Goal: Task Accomplishment & Management: Complete application form

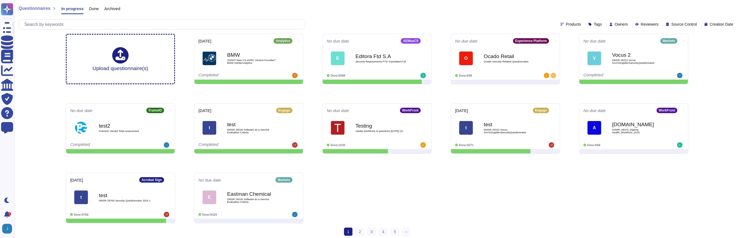
scroll to position [6, 0]
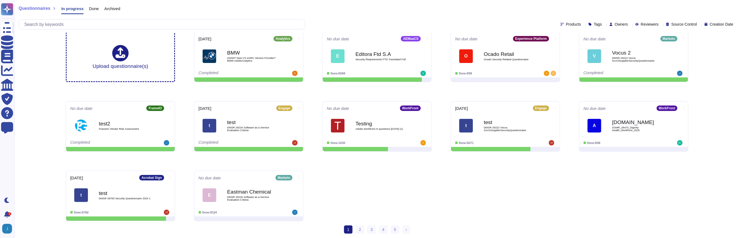
click at [381, 167] on div "Upload questionnaire(s) [DATE] Analytics BMW 202507 New CS eGRC Version Provide…" at bounding box center [377, 126] width 632 height 199
click at [361, 230] on link "2" at bounding box center [360, 230] width 9 height 8
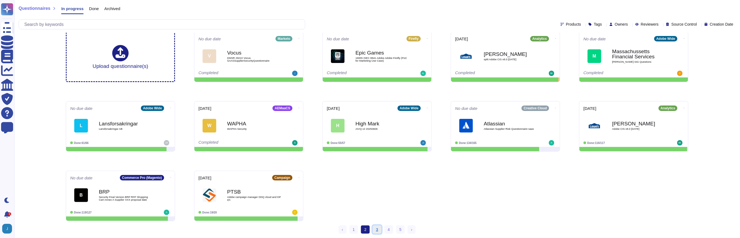
click at [375, 230] on link "3" at bounding box center [377, 230] width 9 height 8
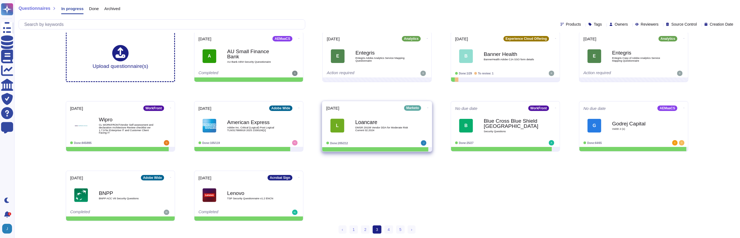
click at [368, 120] on b "Loancare" at bounding box center [382, 122] width 55 height 5
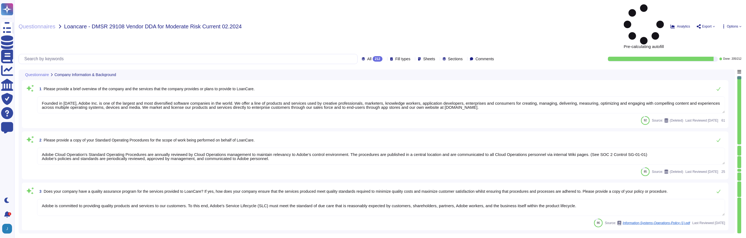
type textarea "Founded in [DATE], Adobe Inc. is one of the largest and most diversified softwa…"
type textarea "Adobe Cloud Operation's Standard Operating Procedures are annually reviewed by …"
type textarea "Adobe is committed to providing quality products and services to our customers.…"
type textarea "QM/QA are integrated into the Secure Product Lifecycle (SPLC). For more informa…"
type textarea "Adobe was founded in [DATE]."
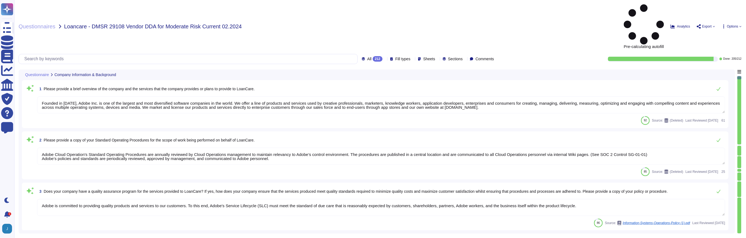
type textarea "Please refer to your products Sales order for terms."
type textarea "The foregoing includes, but is not limited to, information included in our fina…"
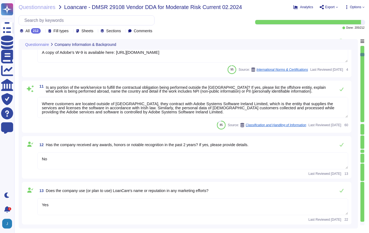
type textarea "The foregoing includes, but is not limited to, information included in our fina…"
type textarea "Adobe's Headquarters are located at [STREET_ADDRESS]. Adobe is a multi-national…"
type textarea "Request this document from your Adobe Representative."
type textarea "A copy of Adobe's W-9 is available here: [URL][DOMAIN_NAME]"
type textarea "Where customers are located outside of [GEOGRAPHIC_DATA], they contract with Ad…"
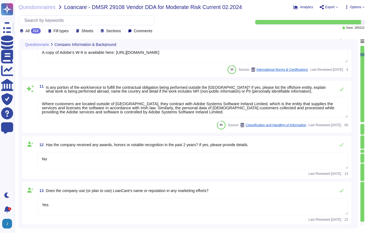
type textarea "No"
type textarea "Yes"
type textarea "SOC 1 certifications deal with internal controls over financial reporting (ICFR…"
type textarea "Adobe maintains insurance coverage for IT Security related claims. Please check…"
type textarea "The Cloud Hosting Provider does have independent audit reports available public…"
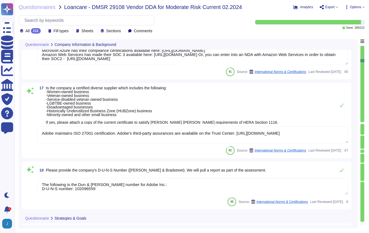
type textarea "Adobe maintains ISO 27001 certification. Adobe's third-party assurances are ava…"
type textarea "The following is the Dun & [PERSON_NAME] number for Adobe Inc.: D-U-N-S number:…"
type textarea "Adobe Workfront helps achieve these goals by offering a solution that facilitat…"
type textarea "No"
type textarea "No. Adobe hasn't received anything from ICO in the last 3 years for a data beac…"
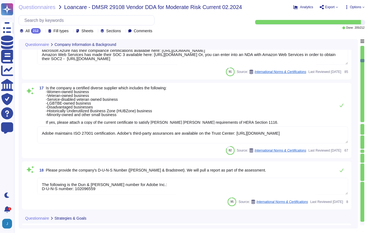
type textarea "Your POC for all communications is your account manager."
type textarea "Adobe's org chart can be found here: [URL][DOMAIN_NAME]"
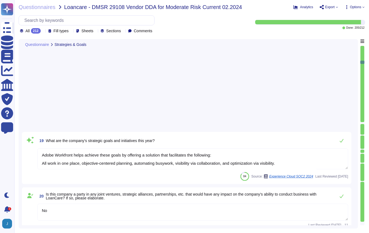
type textarea "The overview can be found at the beginning of any document."
type textarea "Yes"
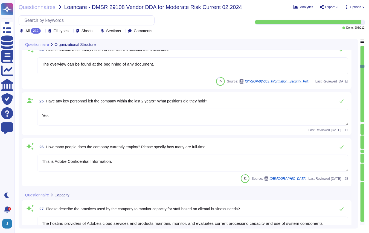
type textarea "This is Adobe Confidential Information."
type textarea "The hosting providers of Adobe's cloud services and products maintain, monitor,…"
type textarea "Budgets for Adobe's products and services' infrastructure capacity are establis…"
type textarea "The Adobe background check policy outlines specific details for background chec…"
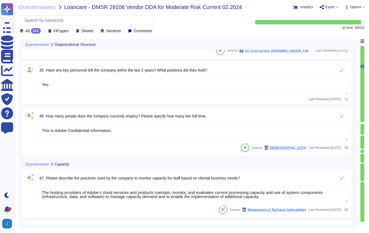
scroll to position [1237, 0]
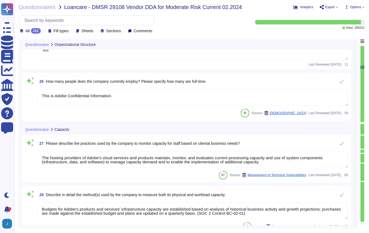
type textarea "Adobe has an easy to find Adobe Helpline (confidential means of escalation, whi…"
click at [185, 162] on textarea "The hosting providers of Adobe's cloud services and products maintain, monitor,…" at bounding box center [192, 159] width 311 height 17
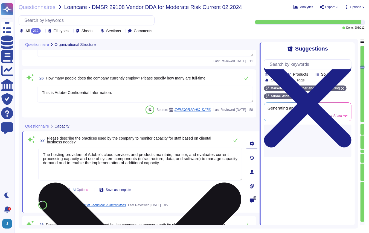
type textarea "Adobe has an easy to find Adobe Helpline (confidential means of escalation, whi…"
click at [185, 162] on textarea "The hosting providers of Adobe's cloud services and products maintain, monitor,…" at bounding box center [140, 164] width 204 height 33
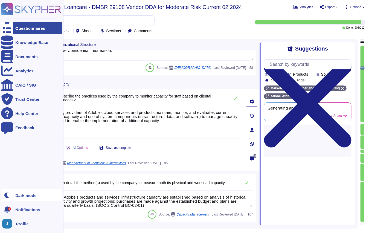
scroll to position [1283, 0]
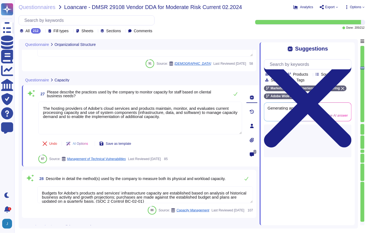
click at [75, 195] on textarea "Budgets for Adobe's products and services' infrastructure capacity are establis…" at bounding box center [145, 194] width 216 height 17
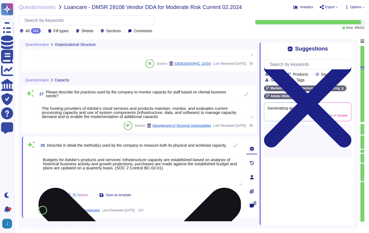
click at [75, 195] on span "AI Options" at bounding box center [80, 194] width 15 height 3
click at [64, 162] on textarea "Budgets for Adobe's products and services' infrastructure capacity are establis…" at bounding box center [140, 169] width 204 height 33
click at [64, 161] on textarea "Budgets for Adobe's products and services' infrastructure capacity are establis…" at bounding box center [140, 169] width 204 height 33
click at [64, 162] on textarea "Budgets for Adobe's products and services' infrastructure capacity are establis…" at bounding box center [140, 169] width 204 height 33
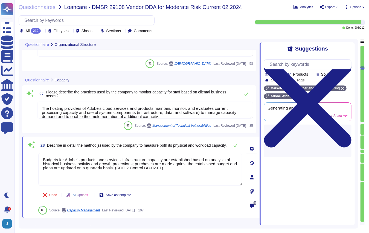
click at [70, 96] on span "Please describe the practices used by the company to monitor capacity for staff…" at bounding box center [136, 94] width 180 height 8
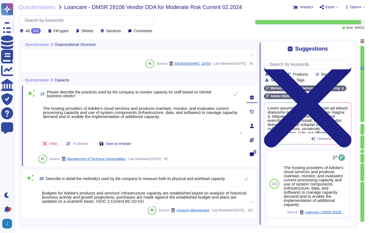
click at [67, 92] on span "Please describe the practices used by the company to monitor capacity for staff…" at bounding box center [129, 94] width 164 height 8
click at [321, 126] on span at bounding box center [298, 119] width 63 height 27
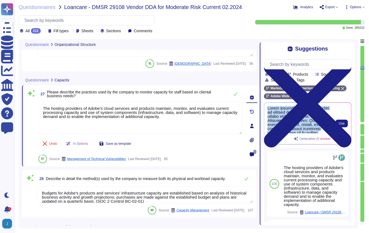
click at [321, 126] on span at bounding box center [298, 119] width 63 height 27
copy div "Adobe employs several practices to monitor capacity based on client business ne…"
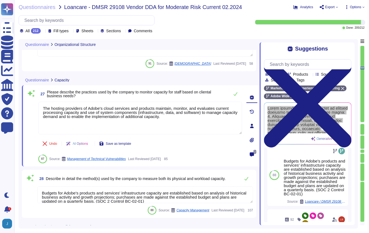
scroll to position [80, 0]
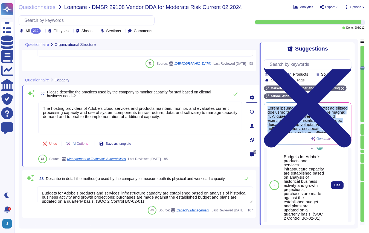
click at [302, 186] on div "Budgets for Adobe's products and services' infrastructure capacity are establis…" at bounding box center [303, 188] width 40 height 66
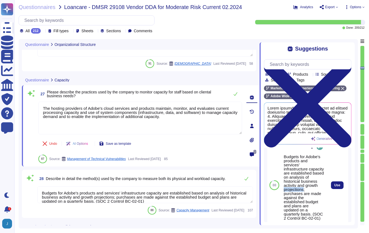
click at [302, 186] on div "Budgets for Adobe's products and services' infrastructure capacity are establis…" at bounding box center [303, 188] width 40 height 66
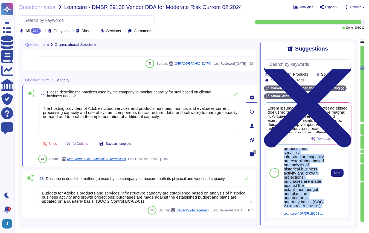
click at [302, 186] on div "Budgets for Adobe's products and services' infrastructure capacity are establis…" at bounding box center [303, 175] width 40 height 66
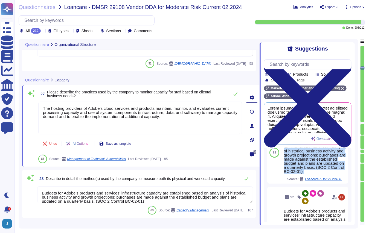
copy div "Budgets for Adobe's products and services' infrastructure capacity are establis…"
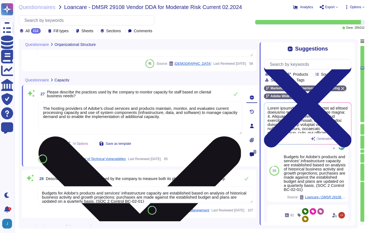
click at [73, 112] on textarea "The hosting providers of Adobe's cloud services and products maintain, monitor,…" at bounding box center [140, 118] width 204 height 33
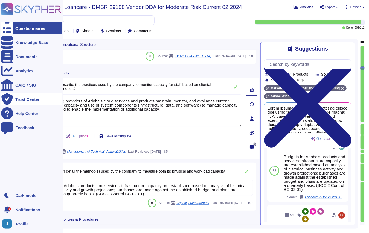
scroll to position [1301, 0]
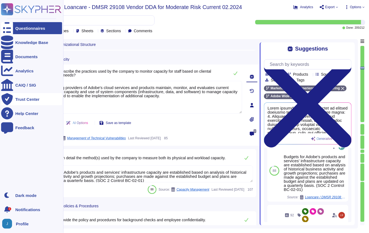
type textarea "Request this document from your Adobe Representative."
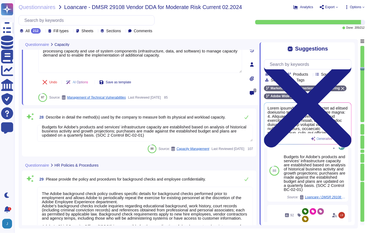
scroll to position [1366, 0]
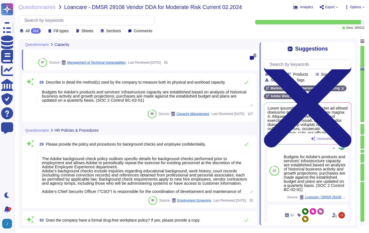
type textarea "Adobe has an easy to find Adobe Helpline (confidential means of escalation, whi…"
click at [86, 173] on textarea "The Adobe background check policy outlines specific details for background chec…" at bounding box center [145, 173] width 216 height 42
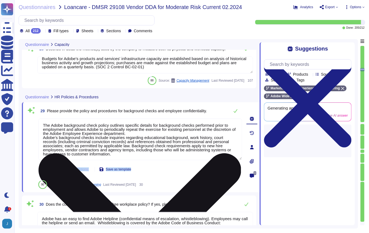
click at [86, 173] on div "AI Options" at bounding box center [78, 169] width 33 height 13
click at [93, 138] on textarea "The Adobe background check policy outlines specific details for background chec…" at bounding box center [140, 140] width 204 height 42
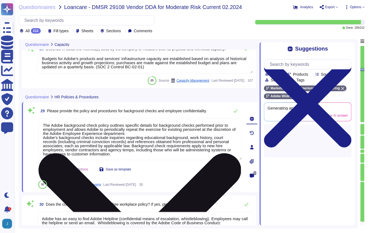
click at [90, 128] on textarea "The Adobe background check policy outlines specific details for background chec…" at bounding box center [140, 140] width 204 height 42
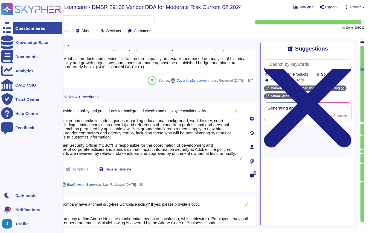
scroll to position [21, 0]
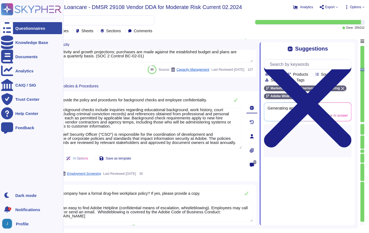
type textarea "At Adobe people managers are required to manage the performance of every employ…"
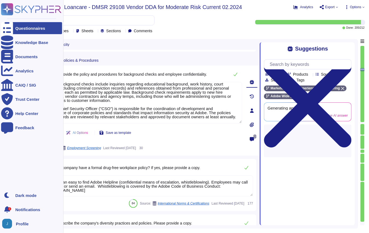
scroll to position [1, 0]
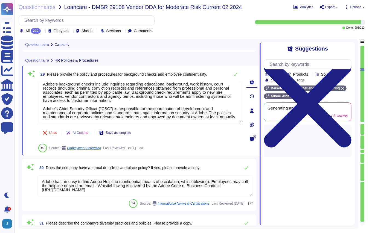
click at [121, 169] on span "Does the company have a formal drug-free workplace policy? If yes, please provi…" at bounding box center [123, 168] width 154 height 4
click at [121, 175] on textarea "Adobe has an easy to find Adobe Helpline (confidential means of escalation, whi…" at bounding box center [145, 185] width 216 height 21
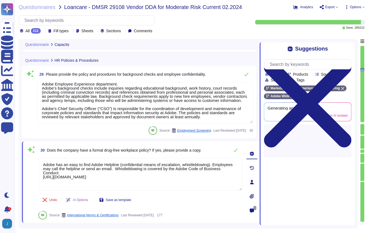
click at [121, 169] on textarea "Adobe has an easy to find Adobe Helpline (confidential means of escalation, whi…" at bounding box center [140, 174] width 204 height 33
click at [120, 151] on span "Does the company have a formal drug-free workplace policy? If yes, please provi…" at bounding box center [124, 150] width 154 height 4
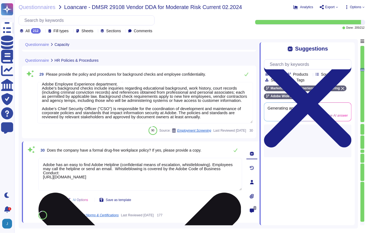
drag, startPoint x: 182, startPoint y: 181, endPoint x: 41, endPoint y: 176, distance: 140.7
click at [41, 176] on textarea "Adobe has an easy to find Adobe Helpline (confidential means of escalation, whi…" at bounding box center [140, 174] width 204 height 33
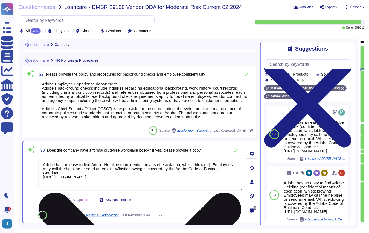
click at [148, 178] on textarea "Adobe has an easy to find Adobe Helpline (confidential means of escalation, whi…" at bounding box center [140, 174] width 204 height 33
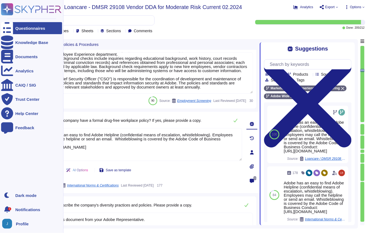
type textarea "No"
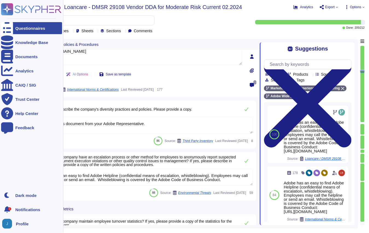
type textarea "Background checks are not performed as part of the third-party risk management …"
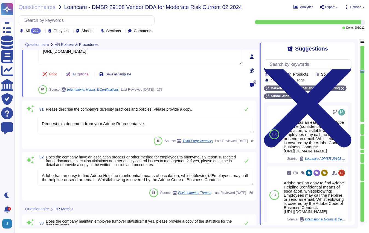
click at [108, 113] on span "31 Please describe the company's diversity practices and policies. Please provi…" at bounding box center [114, 109] width 155 height 10
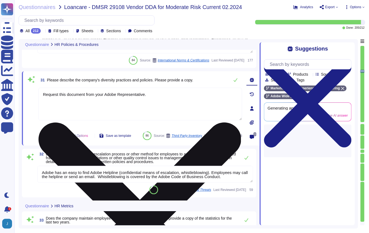
click at [108, 110] on textarea "Request this document from your Adobe Representative." at bounding box center [140, 104] width 204 height 33
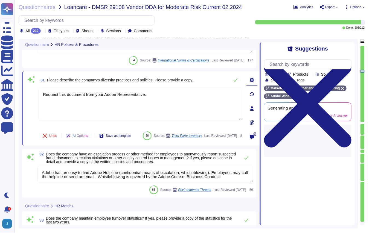
click at [108, 80] on span "Please describe the company's diversity practices and policies. Please provide …" at bounding box center [120, 80] width 146 height 4
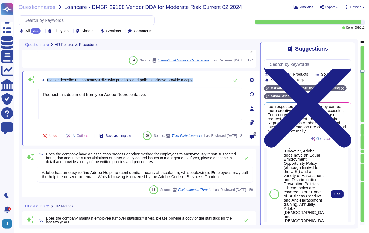
scroll to position [84, 0]
click at [334, 196] on span "Use" at bounding box center [337, 194] width 6 height 3
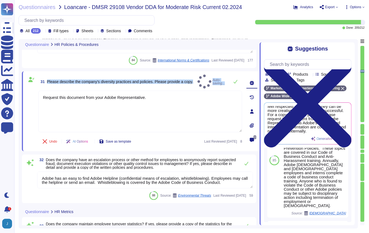
type textarea "Request this document from your Adobe Representative. Yes, Adobe doesn't have a…"
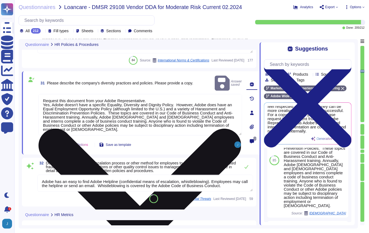
click at [58, 111] on textarea "Request this document from your Adobe Representative. Yes, Adobe doesn't have a…" at bounding box center [140, 115] width 204 height 42
click at [42, 94] on textarea "Request this document from your Adobe Representative. Yes, Adobe doesn't have a…" at bounding box center [140, 115] width 204 height 42
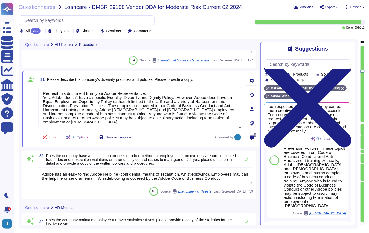
click at [66, 176] on textarea "Adobe has an easy to find Adobe Helpline (confidential means of escalation, whi…" at bounding box center [145, 175] width 216 height 17
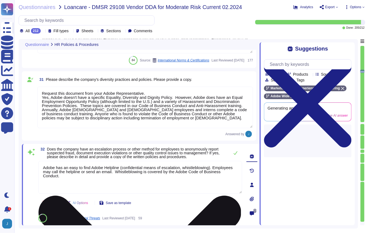
scroll to position [0, 0]
click at [70, 179] on textarea "Adobe has an easy to find Adobe Helpline (confidential means of escalation, whi…" at bounding box center [140, 177] width 204 height 33
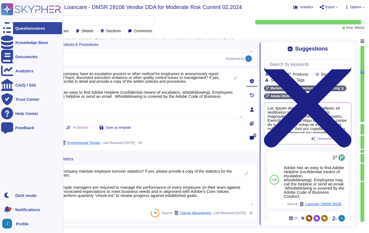
type textarea "Background checks are not performed as part of the third-party risk management …"
type textarea "Adobe employees are required to sign an agreement that they will preserve the c…"
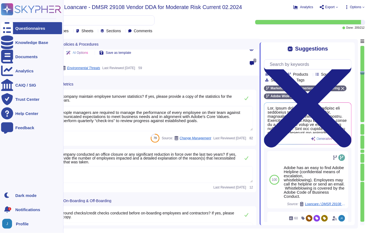
type textarea "In the event that an employee resigns from Adobe, the employee’s manager submit…"
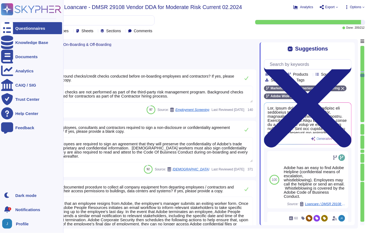
scroll to position [1843, 0]
type textarea "Lorem ipsumdol sitametco ad elitsedd e tempori utlabore etdolorem aliquaen ad m…"
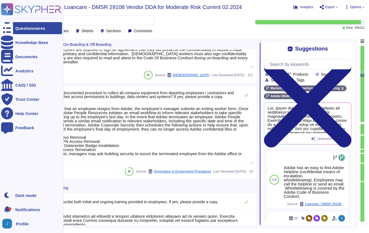
scroll to position [1971, 0]
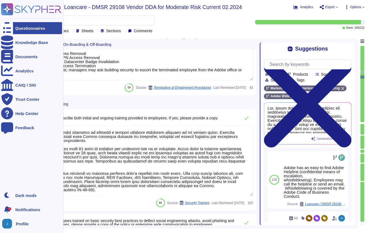
type textarea "Cloud infrastructure partner data centers utilize industry standard architectur…"
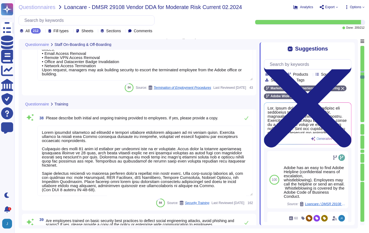
click at [93, 141] on textarea at bounding box center [145, 161] width 216 height 70
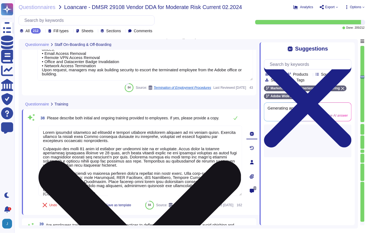
type textarea "Cloud infrastructure partner data centers utilize industry standard architectur…"
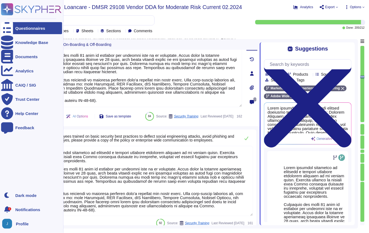
scroll to position [2215, 0]
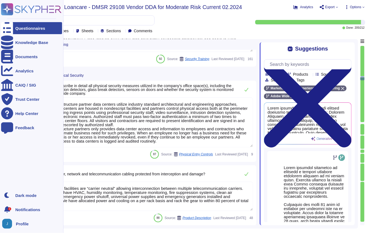
type textarea "Data center facilities are “carrier neutral” allowing interconnection between m…"
type textarea "Data center facilities are architected to segregate office space, data center r…"
type textarea "Adobe-owned secured facilities include data centers and data rooms that restric…"
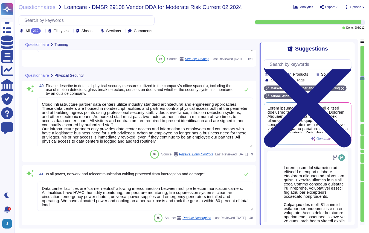
click at [132, 139] on textarea "Cloud infrastructure partner data centers utilize industry standard architectur…" at bounding box center [145, 123] width 216 height 50
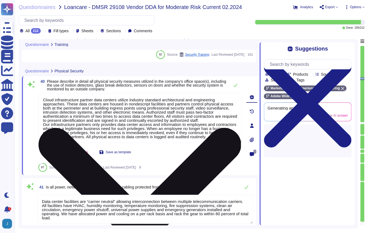
click at [132, 139] on textarea "Cloud infrastructure partner data centers utilize industry standard architectur…" at bounding box center [140, 118] width 204 height 50
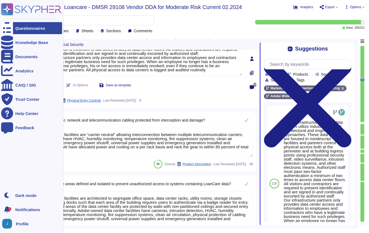
type textarea "Adobe maintains offices around the world and implements processes and procedure…"
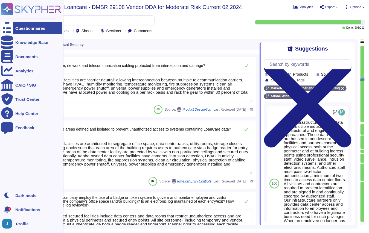
scroll to position [2331, 0]
type textarea "All facilities that contain product servers for Adobe services must provide vid…"
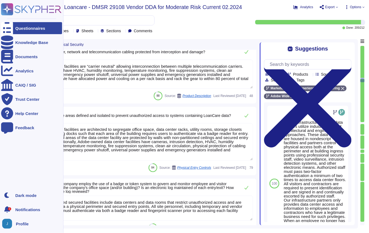
scroll to position [2390, 0]
type textarea "Adobe policies, standards, procedures, and other internal documentation are con…"
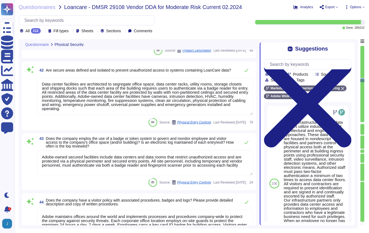
click at [89, 140] on span "Does the company employ the use of a badge or token system to govern and monito…" at bounding box center [140, 142] width 188 height 12
click at [89, 150] on textarea "Adobe-owned secured facilities include data centers and data rooms that restric…" at bounding box center [145, 162] width 216 height 25
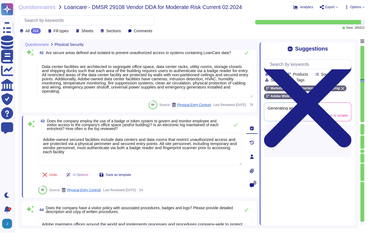
type textarea "Adobe policies, standards, procedures, and other internal documentation are con…"
click at [89, 140] on textarea "Adobe-owned secured facilities include data centers and data rooms that restric…" at bounding box center [140, 149] width 204 height 33
click at [88, 127] on span "Does the company employ the use of a badge or token system to govern and monito…" at bounding box center [132, 125] width 171 height 12
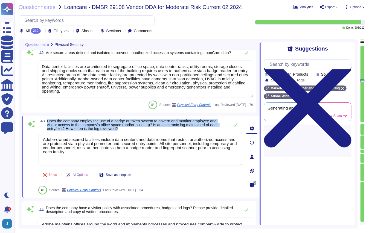
click at [88, 127] on span "Does the company employ the use of a badge or token system to govern and monito…" at bounding box center [132, 125] width 171 height 12
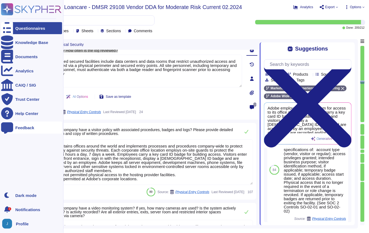
scroll to position [2530, 0]
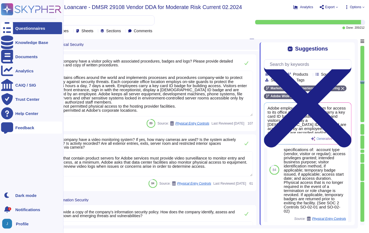
type textarea "Adobe does not share the full results of a Penetration Test. The Security Testi…"
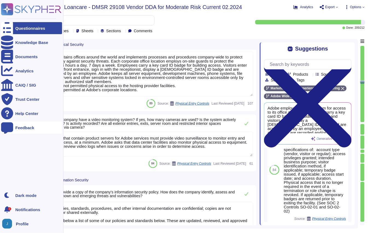
scroll to position [2586, 0]
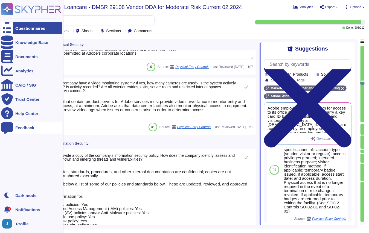
type textarea "Removable media is not used to provide the service."
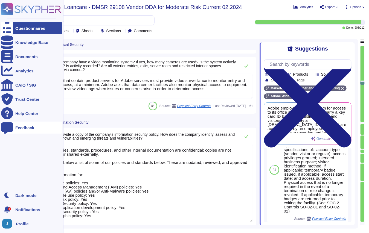
type textarea "Yes"
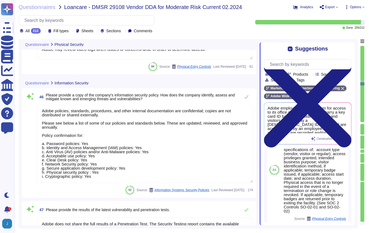
click at [66, 111] on textarea "Adobe policies, standards, procedures, and other internal documentation are con…" at bounding box center [145, 144] width 216 height 78
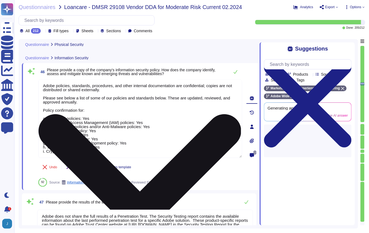
click at [66, 111] on textarea "Adobe policies, standards, procedures, and other internal documentation are con…" at bounding box center [140, 118] width 204 height 78
click at [69, 84] on textarea "Adobe policies, standards, procedures, and other internal documentation are con…" at bounding box center [140, 118] width 204 height 78
click at [69, 88] on textarea "Adobe policies, standards, procedures, and other internal documentation are con…" at bounding box center [140, 118] width 204 height 78
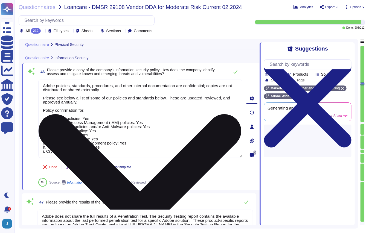
click at [69, 88] on textarea "Adobe policies, standards, procedures, and other internal documentation are con…" at bounding box center [140, 118] width 204 height 78
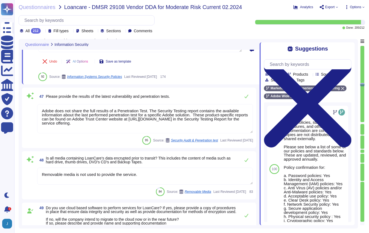
type textarea "All in scope cloud accounts are being scanned by our cloud security posture man…"
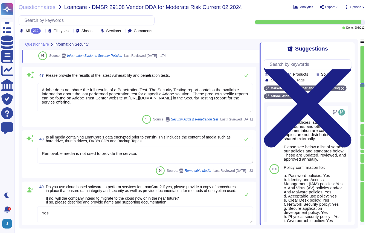
type textarea "Lorem ips d sitametcon adi elitsedd eiusmodt incididu utla et dolor ma aliqua e…"
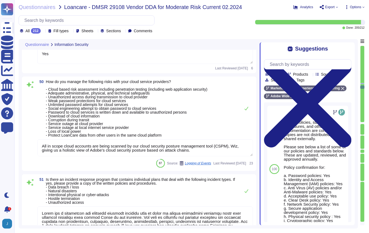
scroll to position [2925, 0]
type textarea "Adobe Inc."
type textarea "Microsoft prefers to not disclose the exact locations of their data centers, fo…"
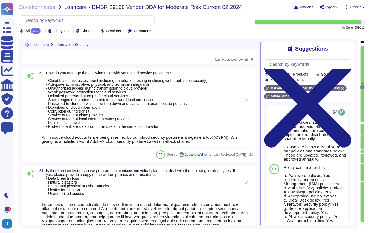
click at [123, 145] on textarea "All in scope cloud accounts are being scanned by our cloud security posture man…" at bounding box center [145, 139] width 216 height 17
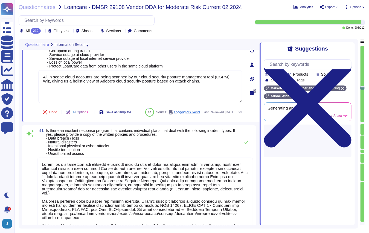
type textarea "Microsoft prefers to not disclose the exact locations of their data centers, fo…"
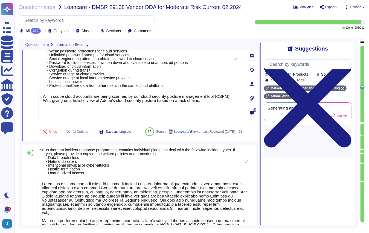
scroll to position [2919, 0]
type textarea "Adobe does not share the full results of a Penetration Test. The Security Testi…"
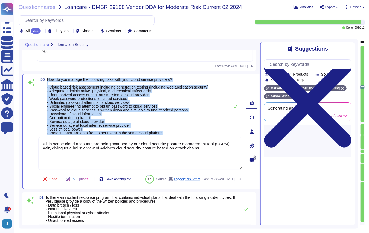
drag, startPoint x: 177, startPoint y: 136, endPoint x: 46, endPoint y: 84, distance: 140.7
click at [46, 84] on span "50 How do you manage the following risks with your cloud service providers? - C…" at bounding box center [123, 106] width 170 height 57
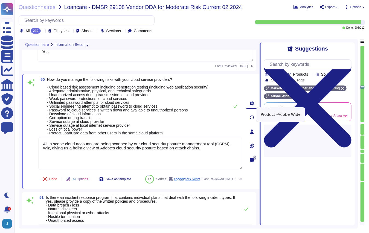
click at [294, 98] on icon at bounding box center [291, 96] width 3 height 3
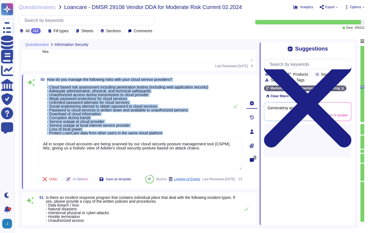
drag, startPoint x: 47, startPoint y: 83, endPoint x: 211, endPoint y: 137, distance: 172.9
click at [208, 135] on span "50 How do you manage the following risks with your cloud service providers? - C…" at bounding box center [123, 106] width 170 height 57
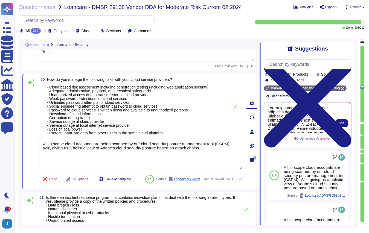
click at [309, 123] on span at bounding box center [298, 119] width 63 height 27
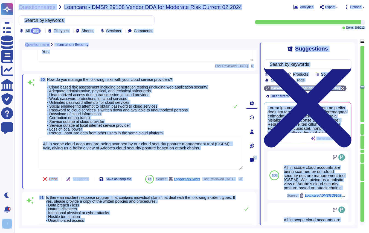
copy div "Loremipsumdolo Sitametco Adip Elitseddo Eiusmodte INCI / UTL Etdol Magnaa Enim …"
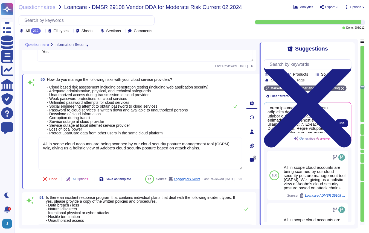
click at [284, 122] on span at bounding box center [298, 119] width 63 height 27
click at [285, 122] on span at bounding box center [298, 119] width 63 height 27
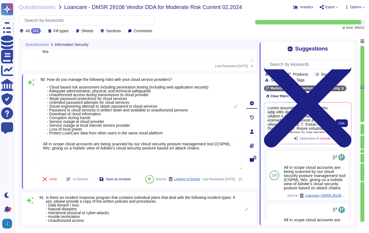
click at [300, 122] on span at bounding box center [298, 119] width 63 height 27
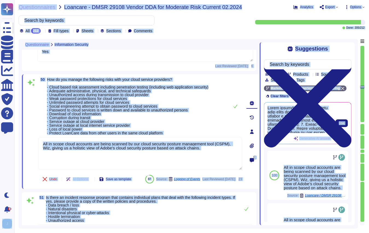
click at [300, 122] on span at bounding box center [298, 119] width 63 height 27
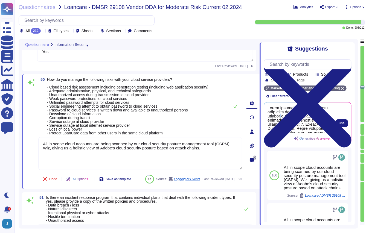
click at [300, 122] on span at bounding box center [298, 119] width 63 height 27
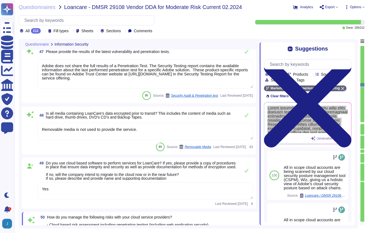
type textarea "Adobe policies, standards, procedures, and other internal documentation are con…"
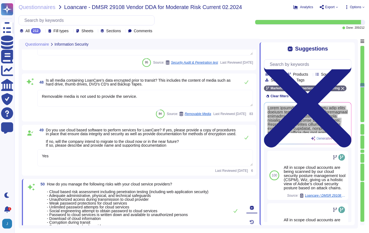
scroll to position [2835, 0]
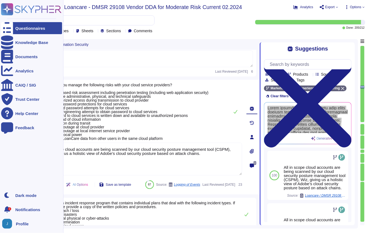
type textarea "Adobe Inc."
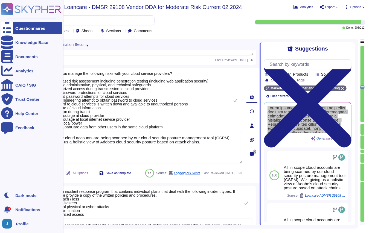
scroll to position [2955, 0]
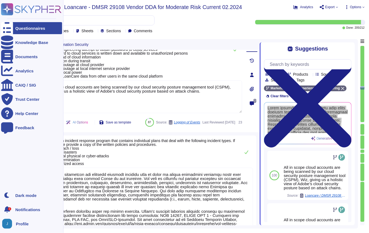
type textarea "Microsoft prefers to not disclose the exact locations of their data centers, fo…"
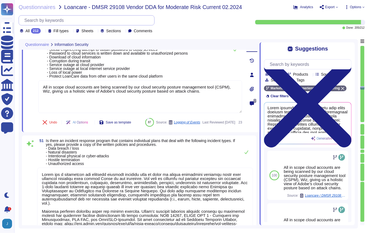
click at [65, 22] on input "text" at bounding box center [88, 21] width 132 height 10
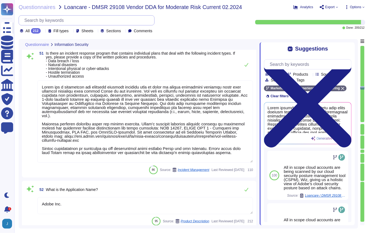
type textarea "Hosting providers are geographically dispersed to minimize the impact of locali…"
type textarea "Relying on the hosting providers' ISO and SOC 2 Certifications and reports. For…"
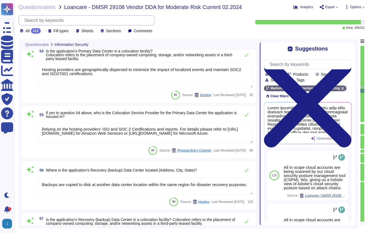
type textarea "Backups are copied to disk at another data center location within the same regi…"
type textarea "Relying on the hosting providers' ISO and SOC 2 Certifications and reports. For…"
type textarea "The secondary data center is a cold data center for all centers outside of [GEO…"
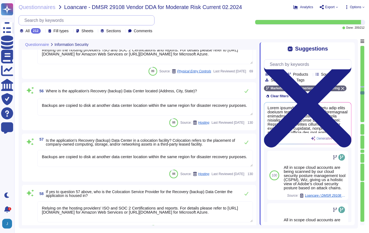
type textarea "Lor ipsum dolorsit, ametc adipiscingel se doeiusm te inc utlabor etdolore; ma a…"
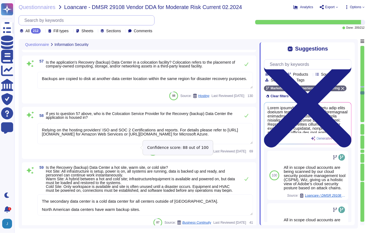
scroll to position [3444, 0]
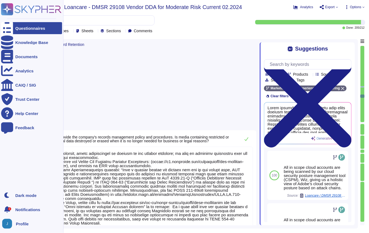
type textarea "Adobe has established an e-Waste disposal program, for Cost Center managers and…"
type textarea "Policies and procedures for the secure disposal of equipment used outside the o…"
type textarea "Information is not printed."
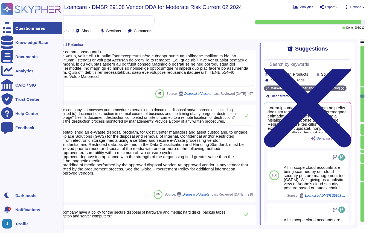
type textarea "Access to the production environment is restricted to authorized personnel only…"
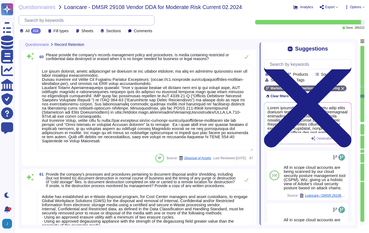
scroll to position [1, 0]
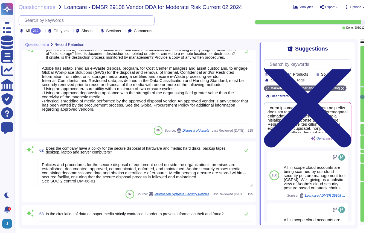
type textarea "Access to the production environment is restricted to authorized personnel only…"
type textarea "Adobe has established information security policies to ensure procedures, proce…"
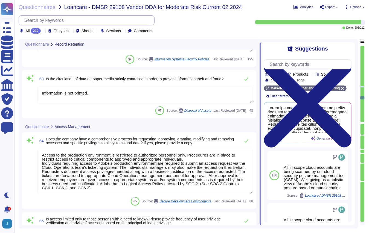
type textarea "In the event of employee or vendor termination (leaving Adobe voluntarily, redu…"
type textarea "Adobe employee passwords must be at least 16 characters and contain letters, nu…"
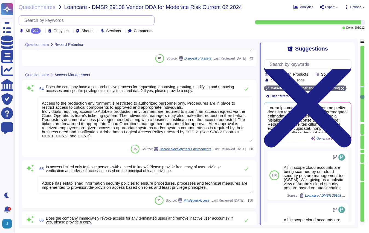
type textarea "Lor ipsum dolorsit, ametc adipiscingel se doeiusm te inc utlabor etdolore; ma a…"
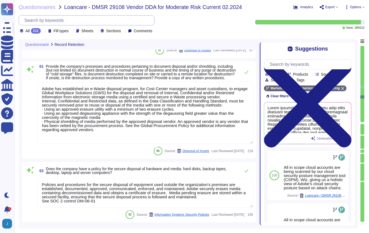
scroll to position [3350, 0]
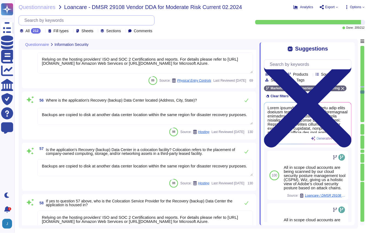
type textarea "Microsoft prefers to not disclose the exact locations of their data centers, fo…"
type textarea "Hosting providers are geographically dispersed to minimize the impact of locali…"
type textarea "Relying on the hosting providers' ISO and SOC 2 Certifications and reports. For…"
type textarea "Backups are copied to disk at another data center location within the same regi…"
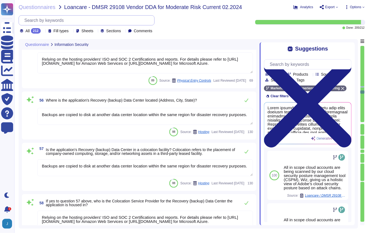
type textarea "Relying on the hosting providers' ISO and SOC 2 Certifications and reports. For…"
type textarea "The secondary data center is a cold data center for all centers outside of [GEO…"
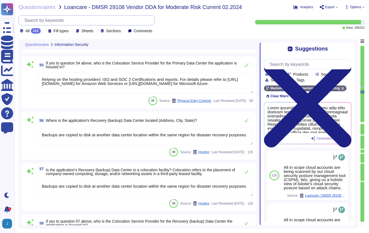
scroll to position [3235, 0]
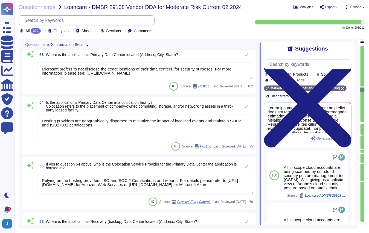
type textarea "Lorem ips d sitametcon adi elitsedd eiusmodt incididu utla et dolor ma aliqua e…"
type textarea "Adobe Inc."
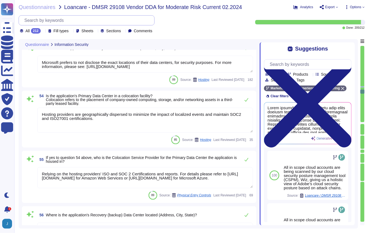
type textarea "Lor ipsum dolorsit, ametc adipiscingel se doeiusm te inc utlabor etdolore; ma a…"
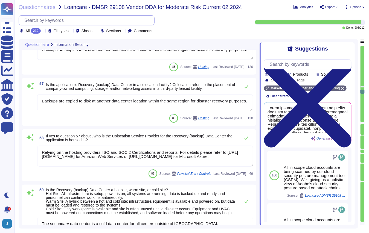
scroll to position [3480, 0]
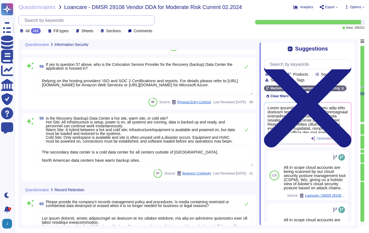
type textarea "Adobe has established an e-Waste disposal program, for Cost Center managers and…"
click at [31, 148] on div "59 Is the Recovery (backup) Data Center a hot site, warm site, or cold site? Ho…" at bounding box center [139, 146] width 228 height 61
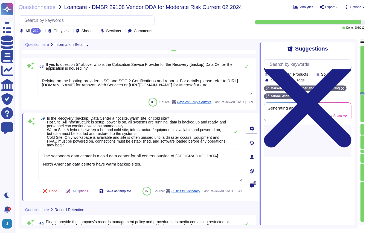
type textarea "Adobe has established an e-Waste disposal program, for Cost Center managers and…"
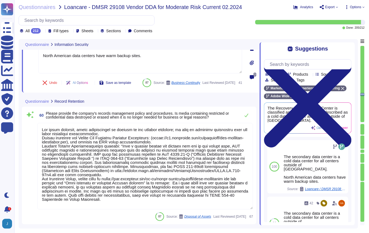
scroll to position [3724, 0]
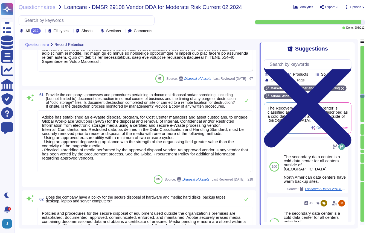
type textarea "Policies and procedures for the secure disposal of equipment used outside the o…"
type textarea "Information is not printed."
type textarea "Access to the production environment is restricted to authorized personnel only…"
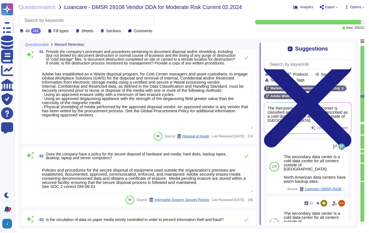
scroll to position [1, 0]
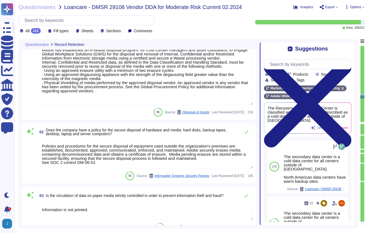
type textarea "Adobe has established information security policies to ensure procedures, proce…"
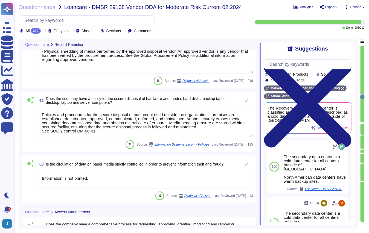
type textarea "In the event of employee or vendor termination (leaving Adobe voluntarily, redu…"
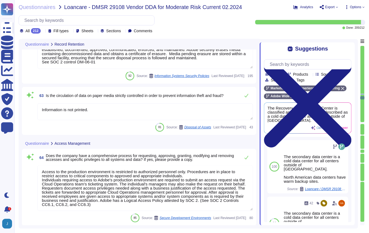
scroll to position [3899, 0]
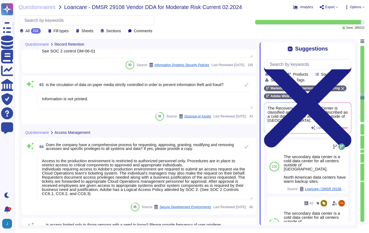
type textarea "Adobe employee passwords must be at least 16 characters and contain letters, nu…"
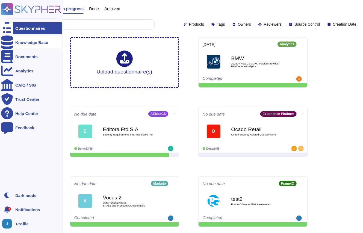
click at [8, 43] on icon at bounding box center [7, 43] width 12 height 14
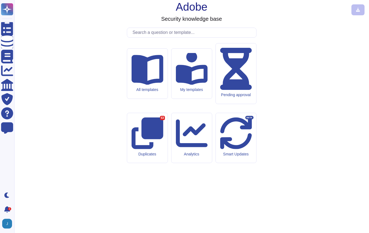
click at [206, 37] on input "text" at bounding box center [193, 33] width 126 height 10
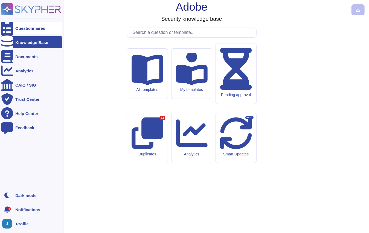
click at [17, 26] on div "Questionnaires" at bounding box center [30, 28] width 30 height 4
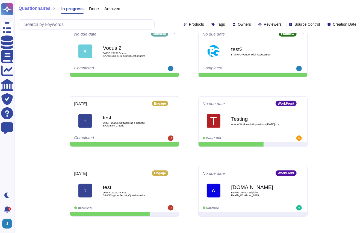
scroll to position [221, 0]
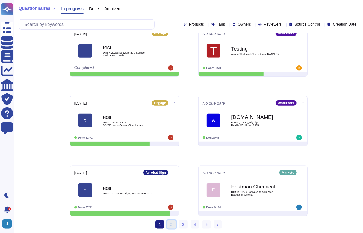
click at [174, 223] on link "2" at bounding box center [171, 224] width 9 height 8
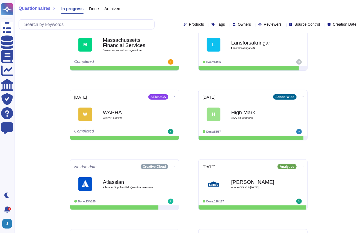
scroll to position [221, 0]
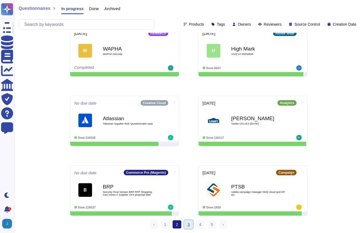
click at [189, 223] on link "3" at bounding box center [188, 224] width 9 height 8
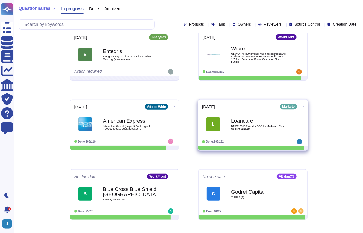
scroll to position [108, 0]
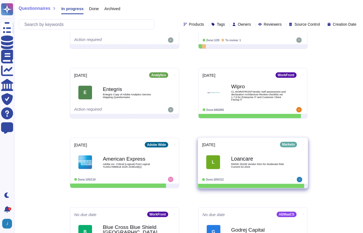
click at [231, 166] on span "DMSR 29108 Vendor DDA for Moderate Risk Current 02.2024" at bounding box center [258, 165] width 55 height 5
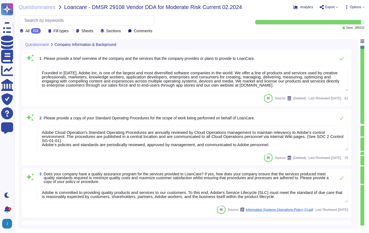
type textarea "Founded in [DATE], Adobe Inc. is one of the largest and most diversified softwa…"
type textarea "Adobe Cloud Operation's Standard Operating Procedures are annually reviewed by …"
type textarea "Adobe is committed to providing quality products and services to our customers.…"
type textarea "QM/QA are integrated into the Secure Product Lifecycle (SPLC). For more informa…"
type textarea "Adobe was founded in [DATE]."
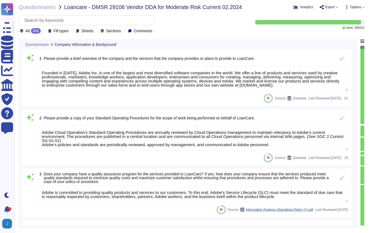
type textarea "Please refer to your products Sales order for terms."
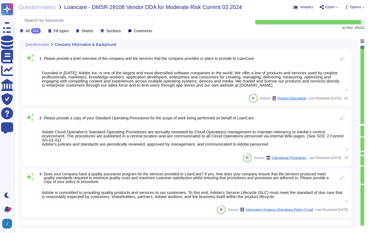
type textarea "The foregoing includes, but is not limited to, information included in our fina…"
type textarea "Adobe's Headquarters are located at [STREET_ADDRESS]. Adobe is a multi-national…"
type textarea "Request this document from your Adobe Representative."
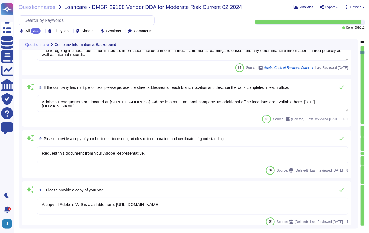
type textarea "A copy of Adobe's W-9 is available here: [URL][DOMAIN_NAME]"
type textarea "Where customers are located outside of [GEOGRAPHIC_DATA], they contract with Ad…"
type textarea "No"
type textarea "Yes"
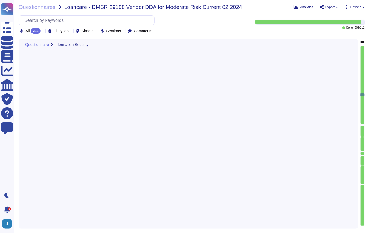
type textarea "Backups are copied to disk at another data center location within the same regi…"
type textarea "Relying on the hosting providers' ISO and SOC 2 Certifications and reports. For…"
type textarea "The secondary data center is a cold data center for all centers outside of [GEO…"
type textarea "Lor ipsum dolorsit, ametc adipiscingel se doeiusm te inc utlabor etdolore; ma a…"
type textarea "Adobe has established an e-Waste disposal program, for Cost Center managers and…"
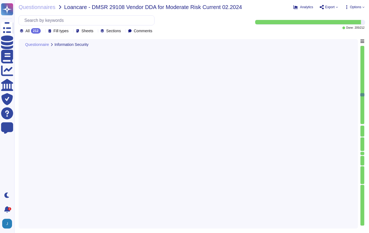
type textarea "Policies and procedures for the secure disposal of equipment used outside the o…"
type textarea "Information is not printed."
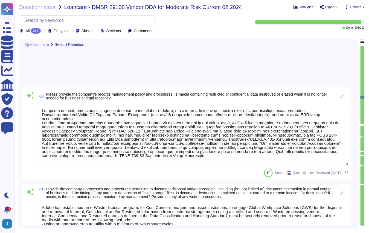
type textarea "Access to the production environment is restricted to authorized personnel only…"
type textarea "Adobe has established information security policies to ensure procedures, proce…"
type textarea "In the event of employee or vendor termination (leaving Adobe voluntarily, redu…"
type textarea "Adobe employee passwords must be at least 16 characters and contain letters, nu…"
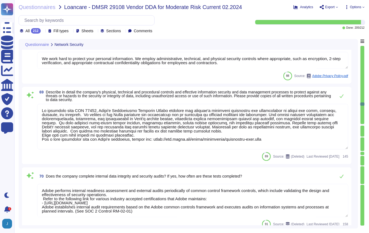
type textarea "We work hard to protect your personal information. We employ administrative, te…"
type textarea "In alignment with ISO 27001, Adobe's Information Security Policy outlines the c…"
type textarea "Adobe performs internal readiness assessment and external audits periodically o…"
type textarea "Lorem ips d sitametcon adi elitsedd eiusmodt incididu utla et dolor ma aliqua e…"
type textarea "Network based Intrusion Detection and/or Intrusion Prevention is in use and mon…"
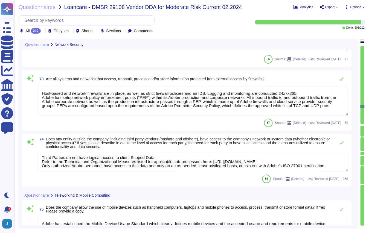
type textarea "Adobe has established the Mobile Device Usage Standard which clearly defines mo…"
type textarea "Marketo has a documented Mobile Device Usage standard that has been approved by…"
type textarea "Adobe backs up customer data regularly and validates restoration of data period…"
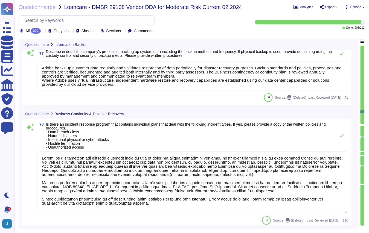
type textarea "Lorem ips d sitametcon adi elitsedd eiusmodt incididu utla et dolor ma aliqua e…"
type textarea "The Vendor Security Review (VSR) program evaluates a third-party vendor’s compl…"
type textarea "Adobe has a documented third-party risk management program is outlined in the V…"
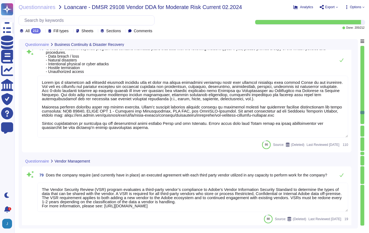
scroll to position [4663, 0]
type textarea "Adobe monitors all of its services, including third-party services, that are de…"
type textarea "To ensure ongoing compliance with the Adobe Vendor Information Security Standar…"
type textarea "Adobe has an Identity Theft Prevention Program (ITPP) in place. This program is…"
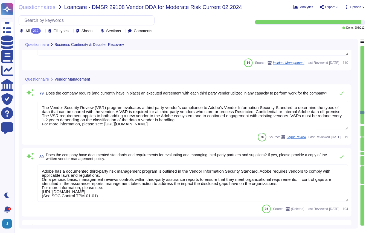
click at [205, 108] on textarea "The Vendor Security Review (VSR) program evaluates a third-party vendor’s compl…" at bounding box center [192, 115] width 311 height 29
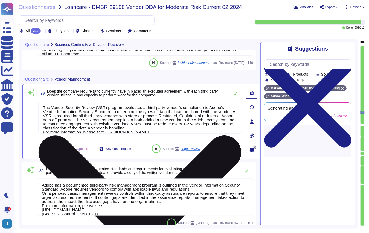
click at [205, 108] on textarea "The Vendor Security Review (VSR) program evaluates a third-party vendor’s compl…" at bounding box center [140, 117] width 204 height 33
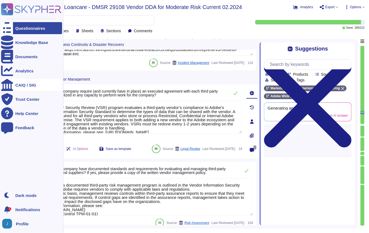
type textarea "Adobe has an Identity Theft Prevention Program (ITPP) in place. This program is…"
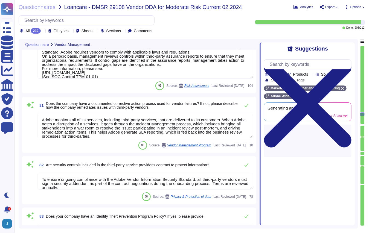
scroll to position [4798, 0]
type textarea "Adobe policies, standards, procedures, and other internal documentation are con…"
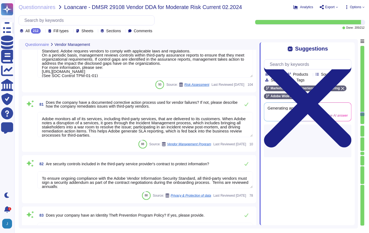
click at [114, 137] on textarea "Adobe monitors all of its services, including third-party services, that are de…" at bounding box center [145, 124] width 216 height 25
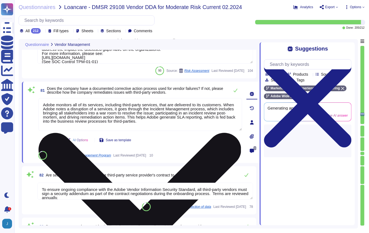
click at [101, 107] on textarea "Adobe monitors all of its services, including third-party services, that are de…" at bounding box center [140, 114] width 204 height 33
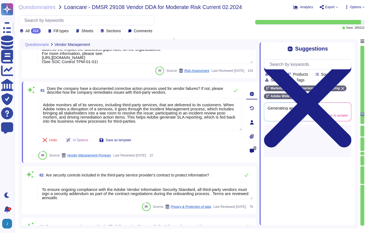
click at [119, 90] on span "Does the company have a documented corrective action process used for vendor fa…" at bounding box center [135, 90] width 176 height 8
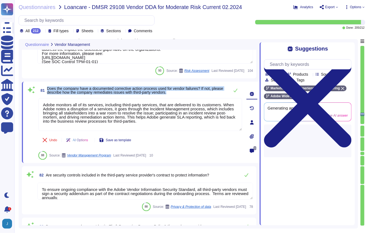
click at [119, 90] on span "Does the company have a documented corrective action process used for vendor fa…" at bounding box center [135, 90] width 176 height 8
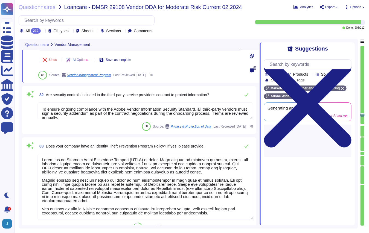
scroll to position [4887, 0]
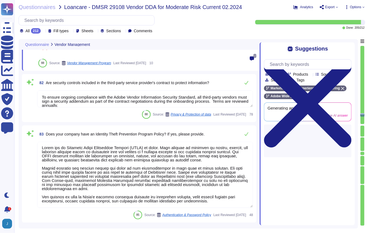
type textarea "Adobe validates the design and operating effectiveness of the implemented CCF c…"
click at [49, 176] on textarea at bounding box center [145, 175] width 216 height 66
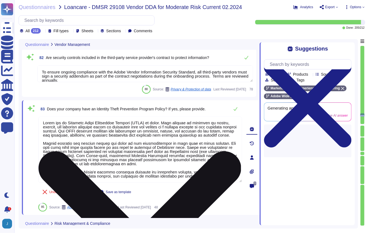
click at [139, 156] on textarea at bounding box center [140, 150] width 204 height 66
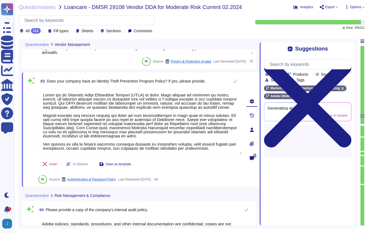
type textarea "Adobe performs internal readiness assessment and external audits periodically o…"
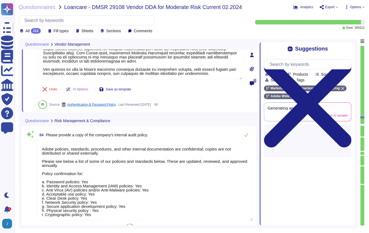
scroll to position [1, 0]
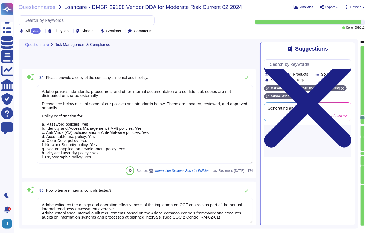
type textarea "Adobe has both in-house legal and security departments who regularly monitor fo…"
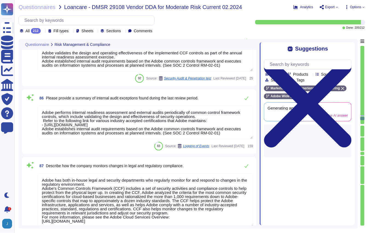
type textarea "For Adobe customers, please contact Adobe Customer Care using the Emergency Con…"
type textarea "Yes"
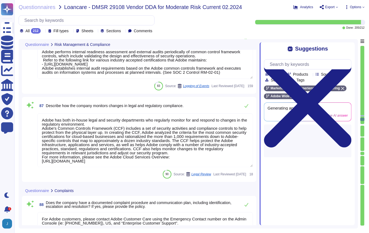
scroll to position [5246, 0]
type textarea "Please refer to your products Sales order for terms."
click at [75, 137] on textarea "Adobe has both in-house legal and security departments who regularly monitor fo…" at bounding box center [145, 140] width 216 height 54
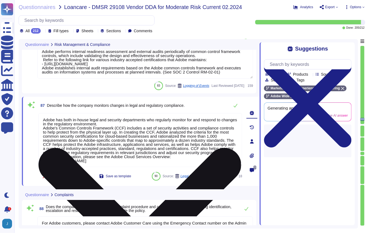
click at [75, 137] on textarea "Adobe has both in-house legal and security departments who regularly monitor fo…" at bounding box center [140, 140] width 204 height 54
type textarea "Please refer to your products Sales order for terms."
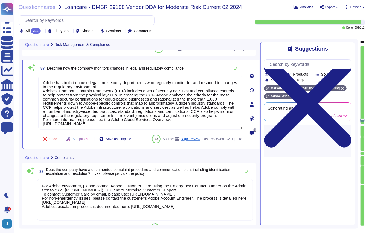
type textarea "Call center controls are not part of this service offering."
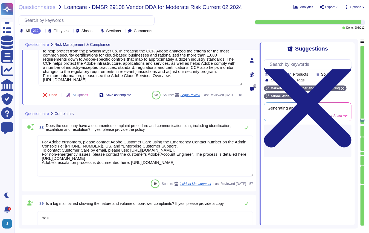
scroll to position [5342, 0]
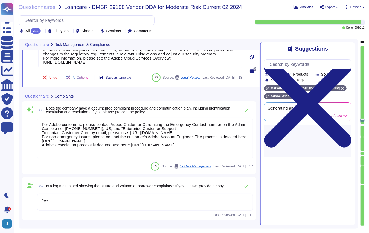
type textarea "The ISO 9001:2015 Certification is available on the Adobe Trust Center: https:/…"
click at [102, 149] on textarea "For Adobe customers, please contact Adobe Customer Care using the Emergency Con…" at bounding box center [145, 139] width 216 height 42
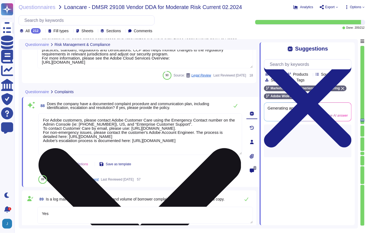
click at [102, 149] on textarea "For Adobe customers, please contact Adobe Customer Care using the Emergency Con…" at bounding box center [140, 134] width 204 height 42
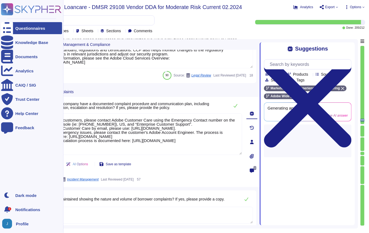
scroll to position [5358, 0]
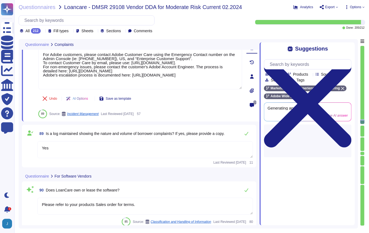
type textarea "No changes were made in this version."
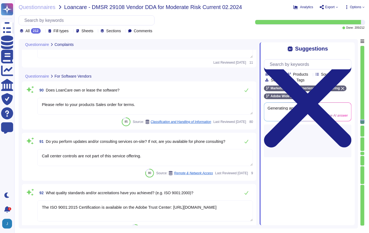
scroll to position [5500, 0]
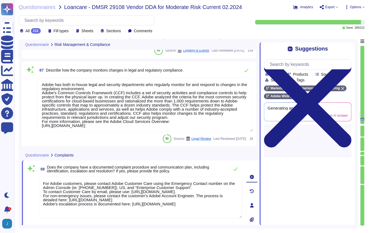
type textarea "Adobe validates the design and operating effectiveness of the implemented CCF c…"
type textarea "Adobe performs internal readiness assessment and external audits periodically o…"
type textarea "Adobe has both in-house legal and security departments who regularly monitor fo…"
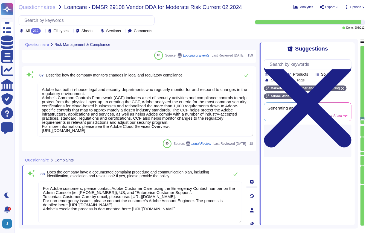
type textarea "Adobe policies, standards, procedures, and other internal documentation are con…"
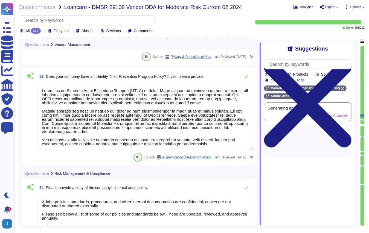
type textarea "Adobe has a documented third-party risk management program is outlined in the V…"
type textarea "Adobe monitors all of its services, including third-party services, that are de…"
type textarea "To ensure ongoing compliance with the Adobe Vendor Information Security Standar…"
type textarea "Adobe has an Identity Theft Prevention Program (ITPP) in place. This program is…"
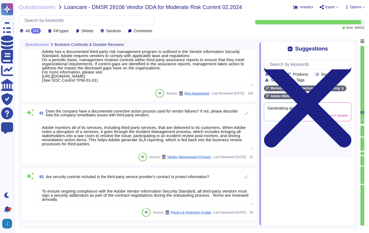
type textarea "Lorem ips d sitametcon adi elitsedd eiusmodt incididu utla et dolor ma aliqua e…"
type textarea "The Vendor Security Review (VSR) program evaluates a third-party vendor’s compl…"
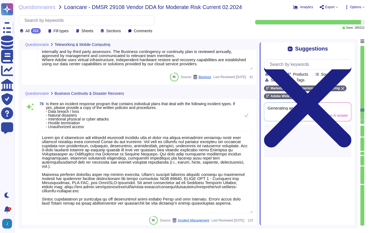
type textarea "Adobe has established the Mobile Device Usage Standard which clearly defines mo…"
type textarea "Marketo has a documented Mobile Device Usage standard that has been approved by…"
type textarea "Adobe backs up customer data regularly and validates restoration of data period…"
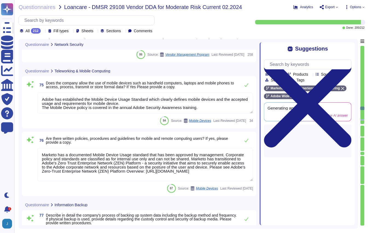
type textarea "Network based Intrusion Detection and/or Intrusion Prevention is in use and mon…"
type textarea "Host-based and network firewalls are in place, as well as strict firewall polic…"
type textarea "Third Parties do not have logical access to client Scoped Data. Refer to the Te…"
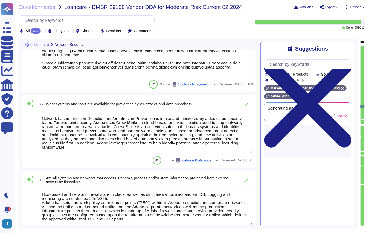
type textarea "Adobe performs internal readiness assessment and external audits periodically o…"
type textarea "Lorem ips d sitametcon adi elitsedd eiusmodt incididu utla et dolor ma aliqua e…"
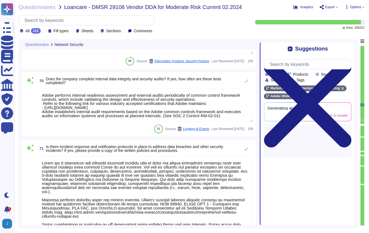
type textarea "We work hard to protect your personal information. We employ administrative, te…"
type textarea "In alignment with ISO 27001, Adobe's Information Security Policy outlines the c…"
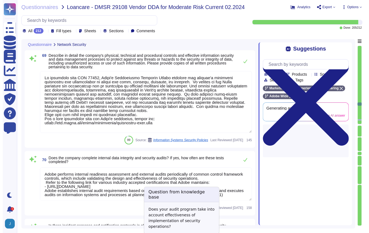
scroll to position [3929, 0]
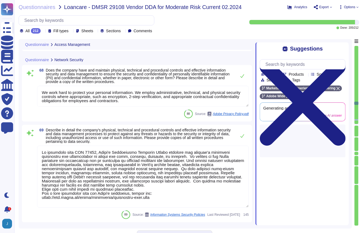
type textarea "In the event of employee or vendor termination (leaving Adobe voluntarily, redu…"
type textarea "Adobe employee passwords must be at least 16 characters and contain letters, nu…"
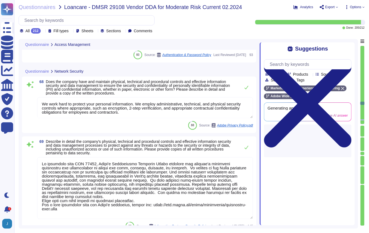
scroll to position [3911, 0]
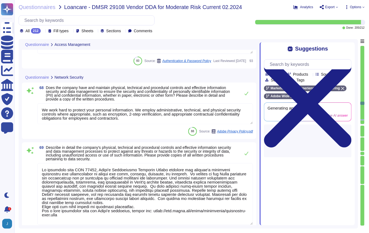
click at [128, 116] on textarea "We work hard to protect your personal information. We employ administrative, te…" at bounding box center [145, 113] width 216 height 21
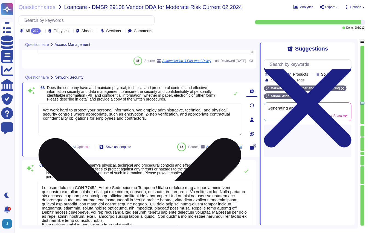
click at [128, 116] on textarea "We work hard to protect your personal information. We employ administrative, te…" at bounding box center [140, 119] width 204 height 33
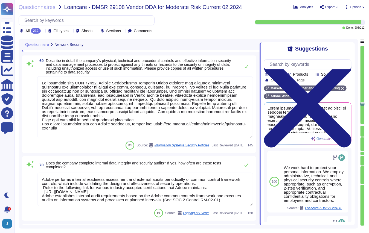
scroll to position [4024, 0]
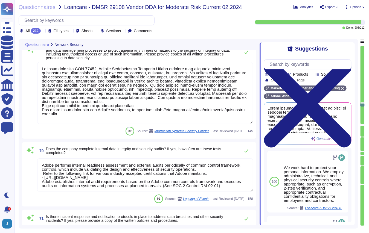
type textarea "Network based Intrusion Detection and/or Intrusion Prevention is in use and mon…"
click at [100, 170] on textarea "Adobe performs internal readiness assessment and external audits periodically o…" at bounding box center [145, 174] width 216 height 33
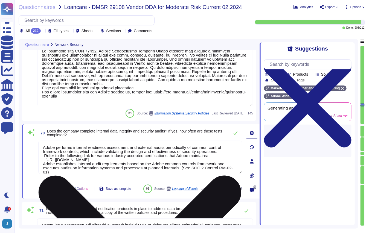
click at [97, 160] on textarea "Adobe performs internal readiness assessment and external audits periodically o…" at bounding box center [140, 157] width 204 height 33
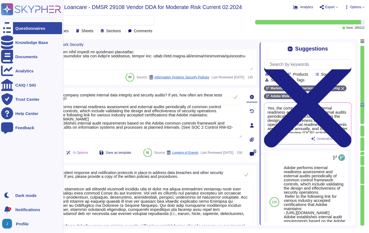
scroll to position [4066, 0]
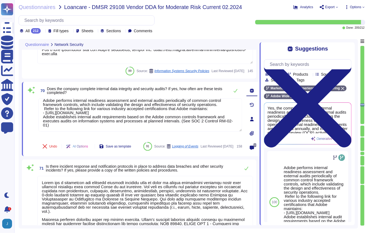
click at [104, 198] on textarea at bounding box center [145, 217] width 216 height 82
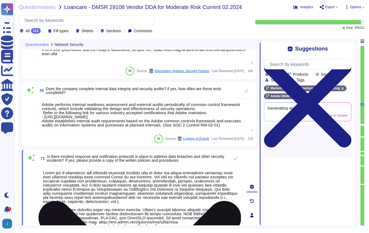
click at [104, 198] on textarea at bounding box center [140, 207] width 204 height 82
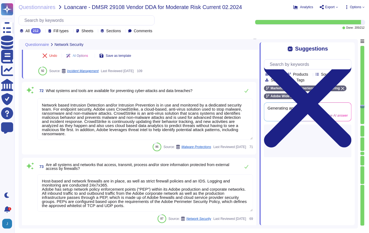
type textarea "Host-based and network firewalls are in place, as well as strict firewall polic…"
type textarea "Third Parties do not have logical access to client Scoped Data. Refer to the Te…"
type textarea "Adobe has established the Mobile Device Usage Standard which clearly defines mo…"
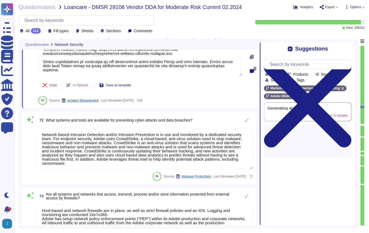
scroll to position [4229, 0]
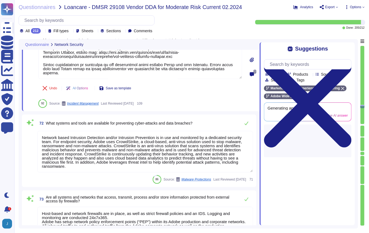
click at [102, 145] on textarea "Network based Intrusion Detection and/or Intrusion Prevention is in use and mon…" at bounding box center [145, 152] width 216 height 42
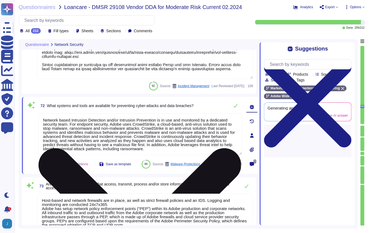
click at [102, 145] on textarea "Network based Intrusion Detection and/or Intrusion Prevention is in use and mon…" at bounding box center [140, 134] width 204 height 42
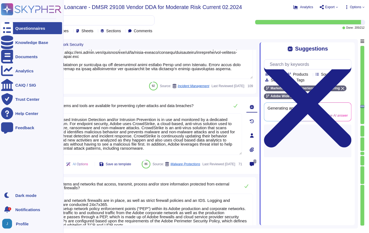
scroll to position [5, 0]
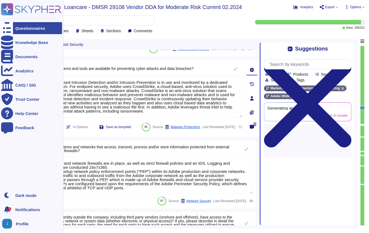
type textarea "Marketo has a documented Mobile Device Usage standard that has been approved by…"
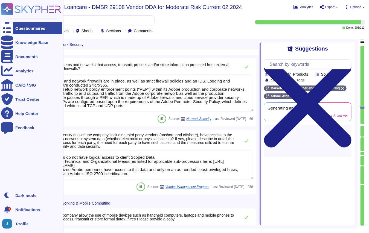
scroll to position [4351, 0]
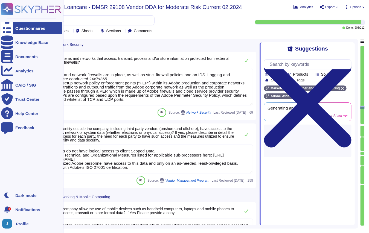
type textarea "Adobe backs up customer data regularly and validates restoration of data period…"
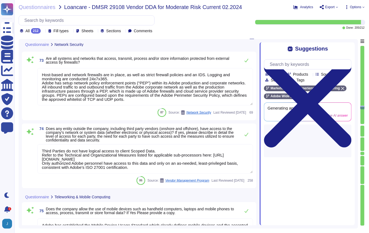
click at [95, 102] on textarea "Host-based and network firewalls are in place, as well as strict firewall polic…" at bounding box center [145, 86] width 216 height 37
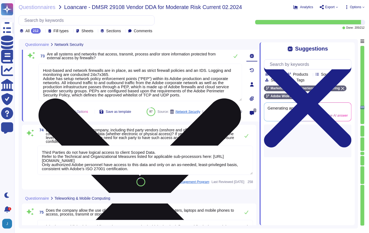
scroll to position [1, 0]
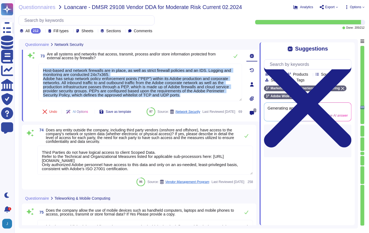
click at [95, 102] on div "73 Are all systems and networks that access, transmit, process and/or store inf…" at bounding box center [134, 85] width 216 height 68
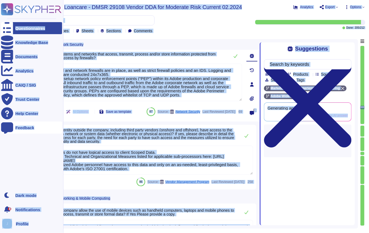
copy div "Questionnaires Knowledge Base Documents Analytics CAIQ / SIG Trust Center Help …"
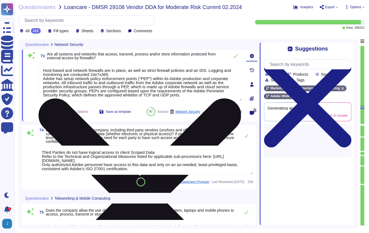
click at [79, 92] on textarea "Host-based and network firewalls are in place, as well as strict firewall polic…" at bounding box center [140, 82] width 204 height 37
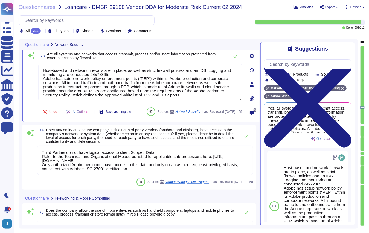
click at [79, 173] on textarea "Third Parties do not have logical access to client Scoped Data. Refer to the Te…" at bounding box center [145, 160] width 216 height 29
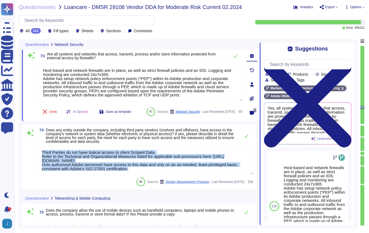
click at [79, 173] on div "74 Does any entity outside the company, including third party vendors (onshore …" at bounding box center [139, 157] width 228 height 58
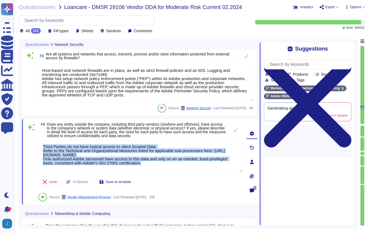
type textarea "Adobe backs up customer data regularly and validates restoration of data period…"
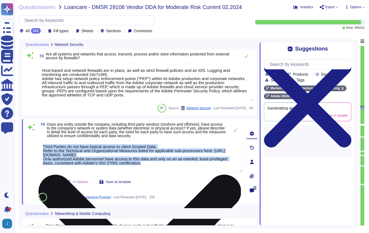
copy div "Third Parties do not have logical access to client Scoped Data. Refer to the Te…"
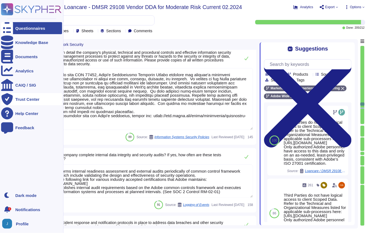
type textarea "We work hard to protect your personal information. We employ administrative, te…"
type textarea "In alignment with ISO 27001, Adobe's Information Security Policy outlines the c…"
type textarea "Adobe performs internal readiness assessment and external audits periodically o…"
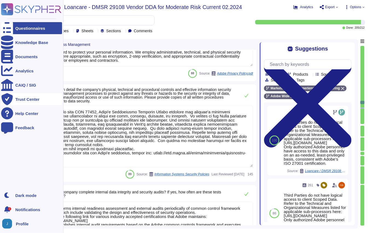
type textarea "Access to the production environment is restricted to authorized personnel only…"
type textarea "Adobe has established information security policies to ensure procedures, proce…"
type textarea "In the event of employee or vendor termination (leaving Adobe voluntarily, redu…"
type textarea "Adobe employee passwords must be at least 16 characters and contain letters, nu…"
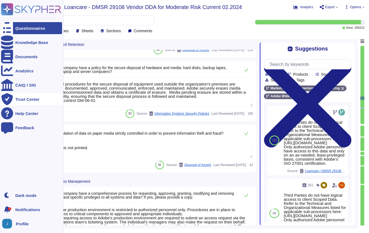
type textarea "Lor ipsum dolorsit, ametc adipiscingel se doeiusm te inc utlabor etdolore; ma a…"
type textarea "Adobe has established an e-Waste disposal program, for Cost Center managers and…"
type textarea "Policies and procedures for the secure disposal of equipment used outside the o…"
type textarea "Information is not printed."
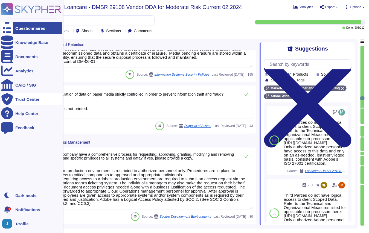
scroll to position [3672, 0]
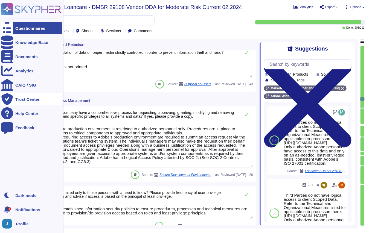
type textarea "Adobe employee passwords must be at least 16 characters and contain letters, nu…"
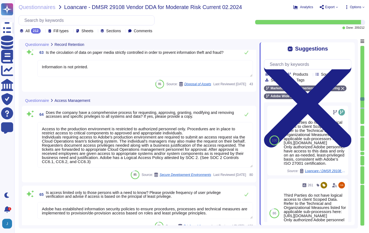
click at [86, 148] on textarea "Access to the production environment is restricted to authorized personnel only…" at bounding box center [145, 145] width 216 height 46
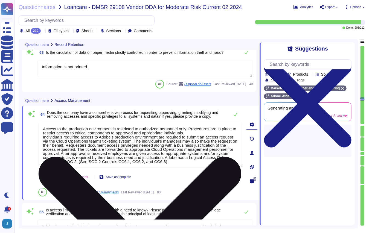
type textarea "Adobe employee passwords must be at least 16 characters and contain letters, nu…"
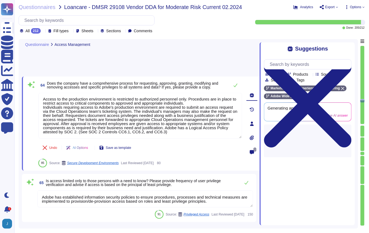
scroll to position [3731, 0]
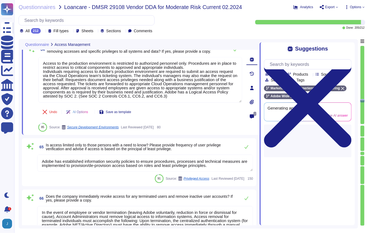
click at [97, 157] on textarea "Adobe has established information security policies to ensure procedures, proce…" at bounding box center [145, 163] width 216 height 17
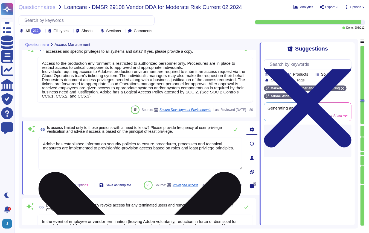
scroll to position [1, 0]
click at [92, 146] on textarea "Adobe has established information security policies to ensure procedures, proce…" at bounding box center [140, 153] width 204 height 33
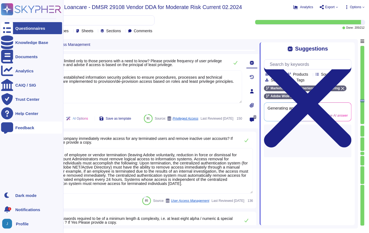
scroll to position [3864, 0]
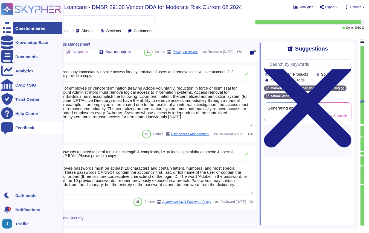
type textarea "We work hard to protect your personal information. We employ administrative, te…"
type textarea "In alignment with ISO 27001, Adobe's Information Security Policy outlines the c…"
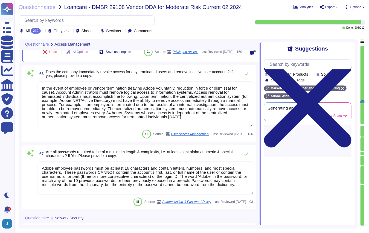
click at [76, 110] on textarea "In the event of employee or vendor termination (leaving Adobe voluntarily, redu…" at bounding box center [145, 104] width 216 height 46
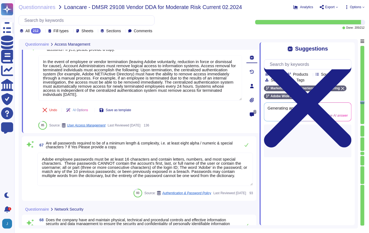
click at [74, 163] on textarea "Adobe employee passwords must be at least 16 characters and contain letters, nu…" at bounding box center [145, 169] width 216 height 33
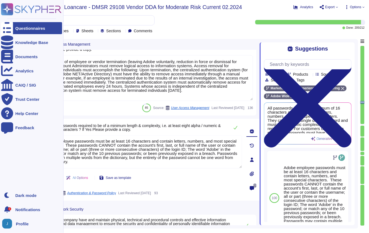
scroll to position [0, 0]
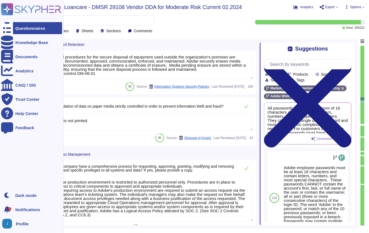
type textarea "Adobe has established an e-Waste disposal program, for Cost Center managers and…"
type textarea "Policies and procedures for the secure disposal of equipment used outside the o…"
type textarea "Information is not printed."
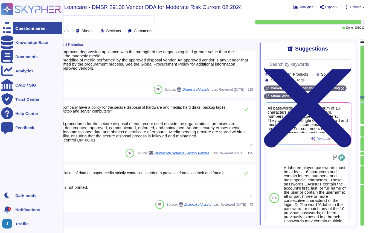
type textarea "Lor ipsum dolorsit, ametc adipiscingel se doeiusm te inc utlabor etdolore; ma a…"
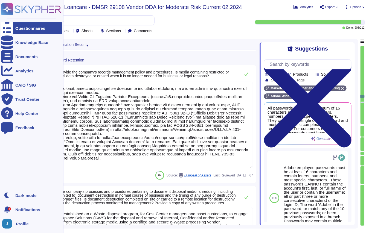
type textarea "Backups are copied to disk at another data center location within the same regi…"
type textarea "Relying on the hosting providers' ISO and SOC 2 Certifications and reports. For…"
type textarea "The secondary data center is a cold data center for all centers outside of [GEO…"
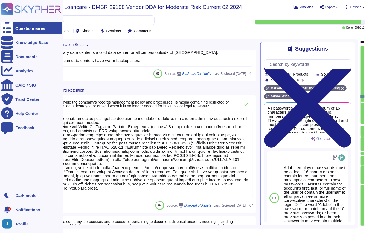
scroll to position [3358, 0]
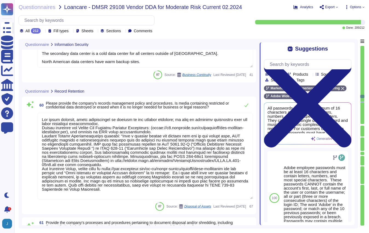
click at [114, 161] on textarea at bounding box center [145, 156] width 216 height 87
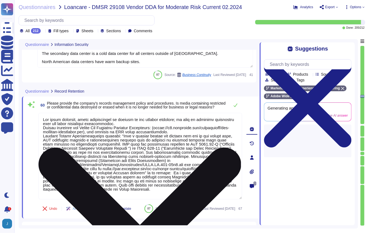
click at [114, 161] on textarea at bounding box center [140, 156] width 204 height 87
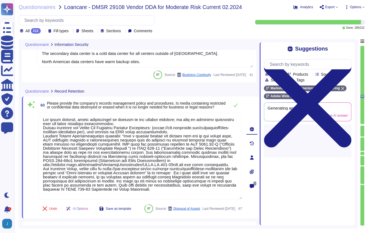
scroll to position [5, 0]
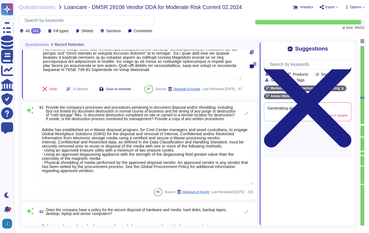
type textarea "Information is not printed."
type textarea "Access to the production environment is restricted to authorized personnel only…"
click at [136, 168] on textarea "Adobe has established an e-Waste disposal program, for Cost Center managers and…" at bounding box center [145, 154] width 216 height 62
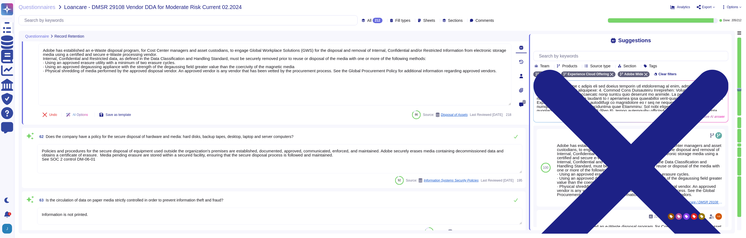
scroll to position [0, 0]
type textarea "Adobe has established information security policies to ensure procedures, proce…"
